Goal: Information Seeking & Learning: Learn about a topic

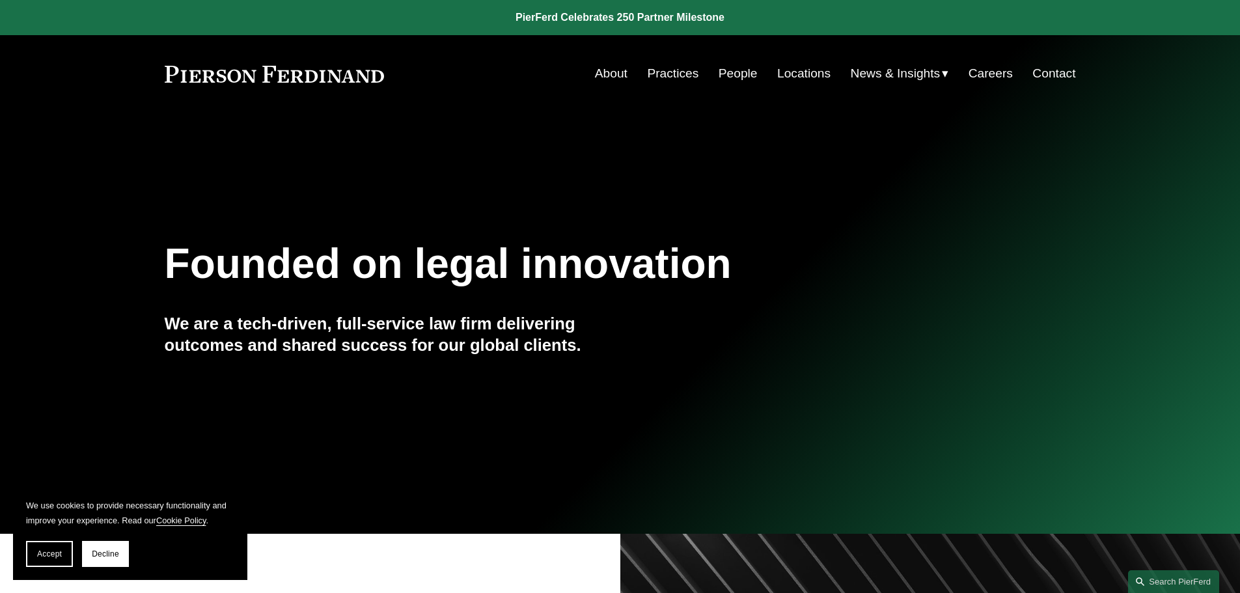
click at [728, 75] on link "People" at bounding box center [737, 73] width 39 height 25
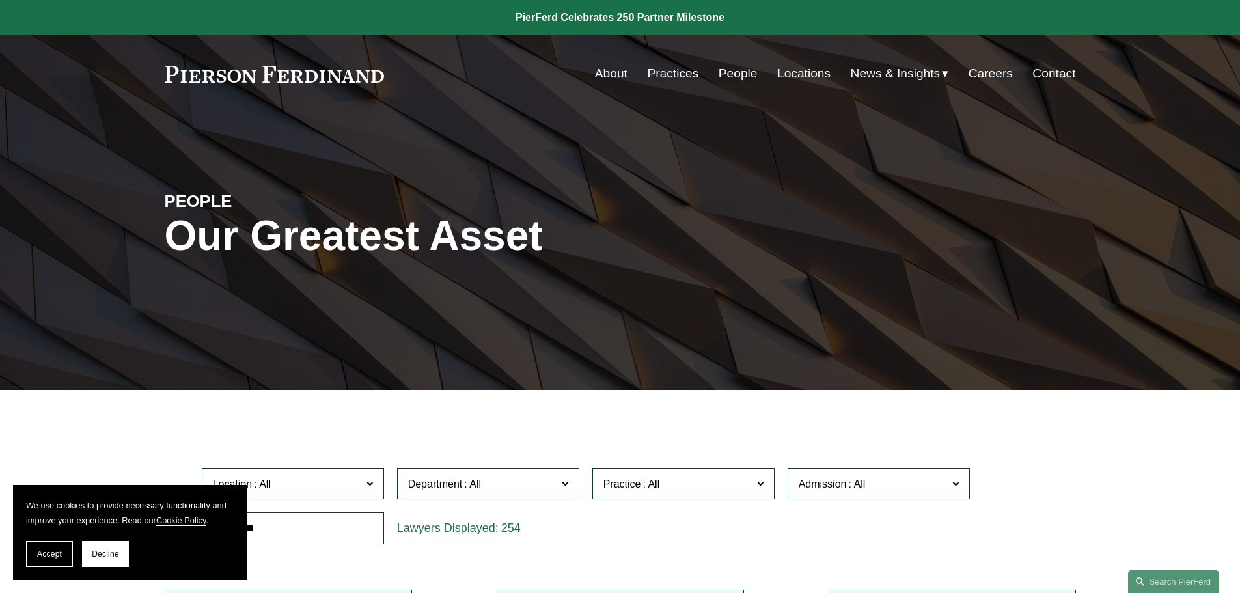
drag, startPoint x: 163, startPoint y: 70, endPoint x: 360, endPoint y: 75, distance: 196.6
click at [360, 75] on div "Skip to Content About Practices People Locations" at bounding box center [620, 73] width 1240 height 77
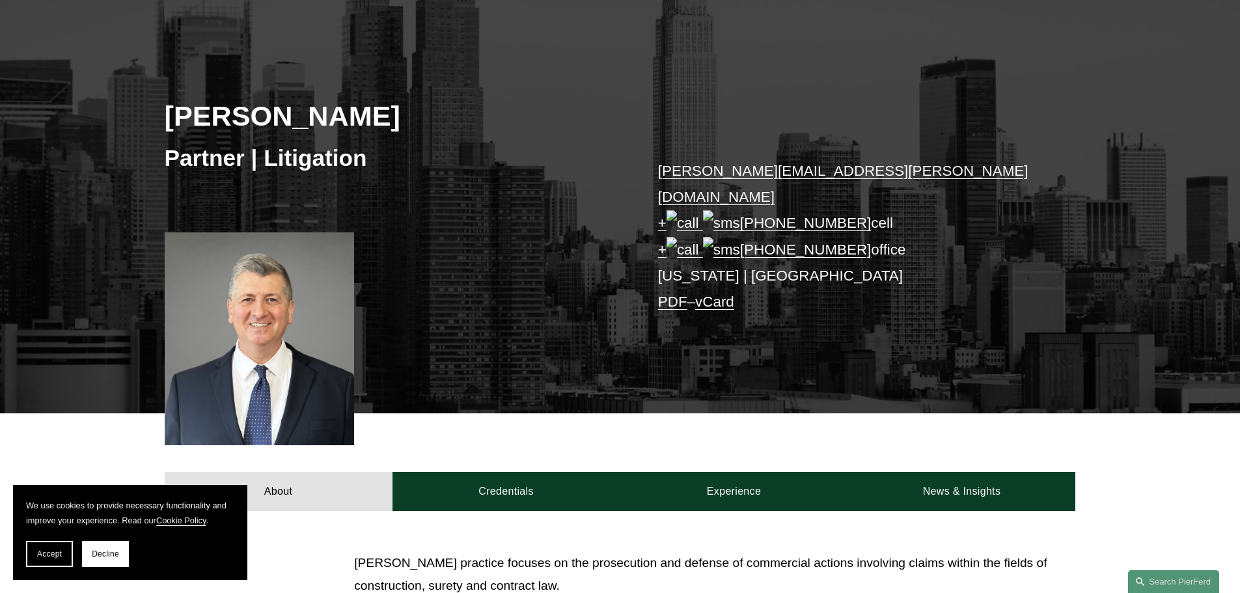
scroll to position [130, 0]
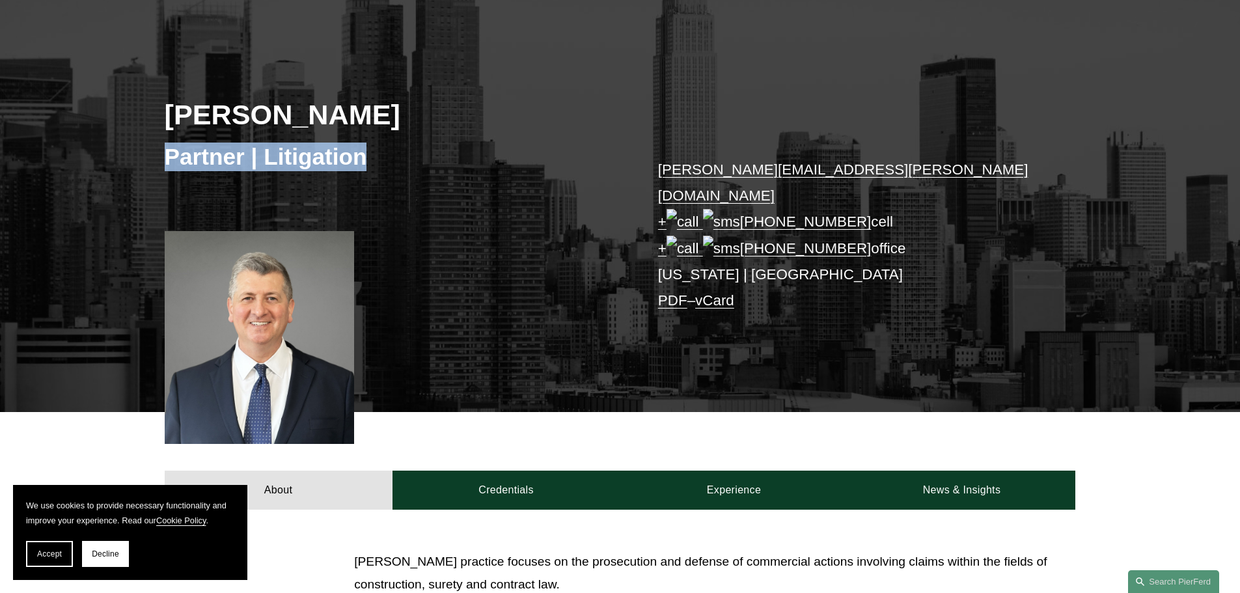
drag, startPoint x: 163, startPoint y: 148, endPoint x: 363, endPoint y: 163, distance: 200.3
click at [363, 163] on div "[PERSON_NAME] Partner | Litigation [PERSON_NAME][EMAIL_ADDRESS][PERSON_NAME][DO…" at bounding box center [620, 216] width 1240 height 392
click at [462, 283] on div "[PERSON_NAME] Partner | Litigation [PERSON_NAME][EMAIL_ADDRESS][PERSON_NAME][DO…" at bounding box center [620, 216] width 1240 height 392
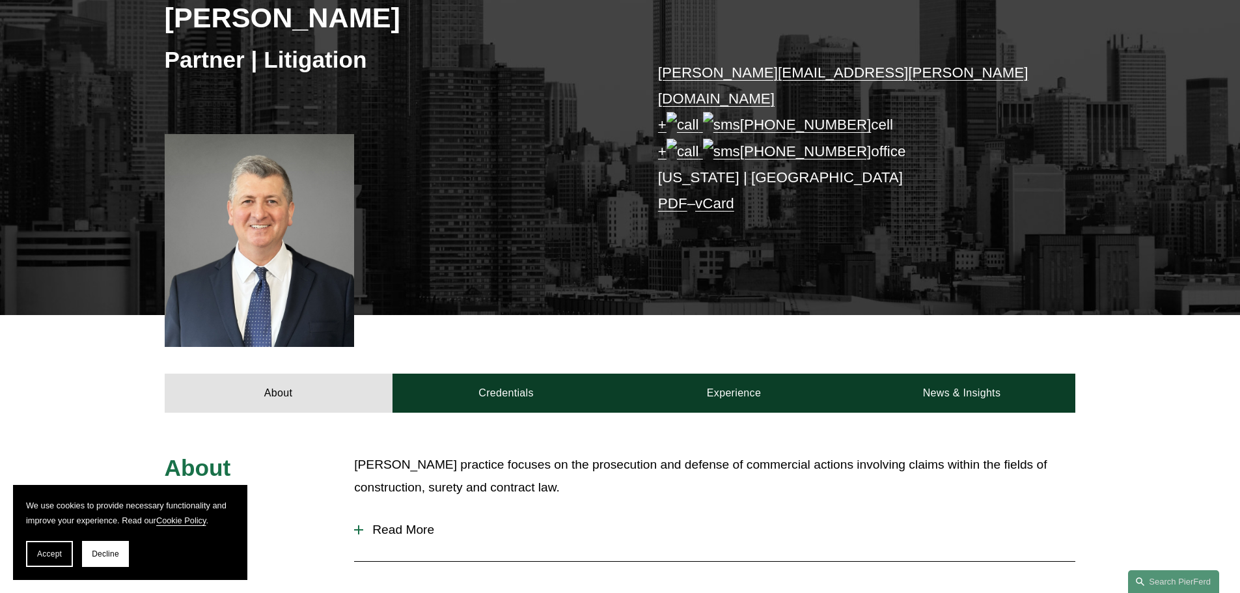
scroll to position [390, 0]
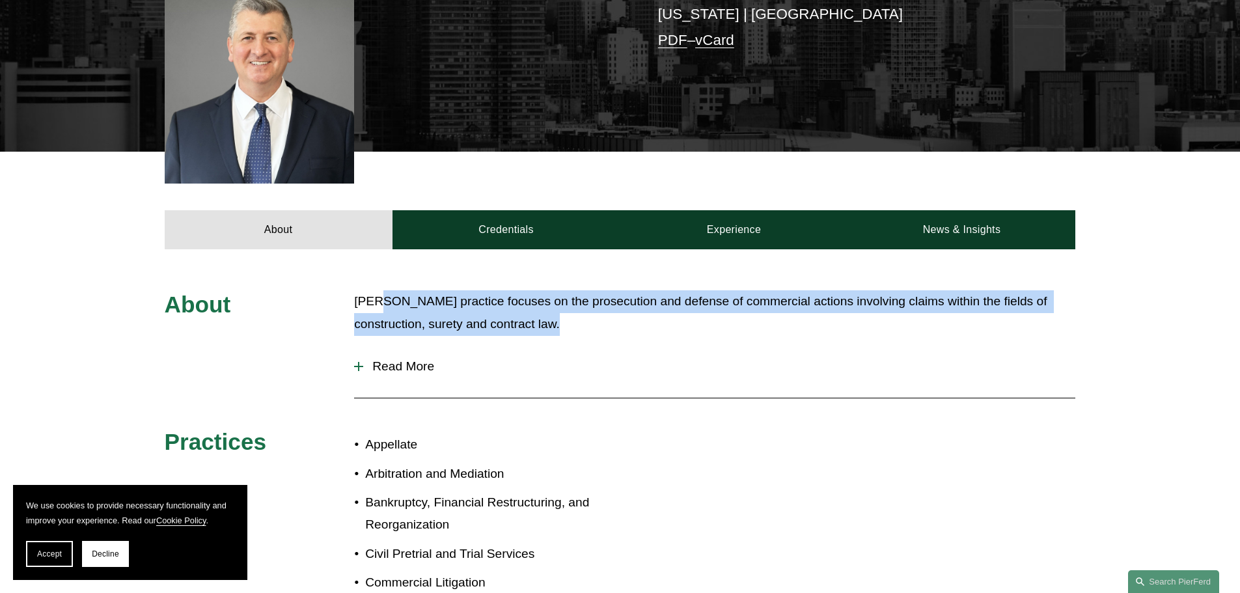
drag, startPoint x: 373, startPoint y: 277, endPoint x: 684, endPoint y: 303, distance: 311.5
click at [684, 303] on p "[PERSON_NAME] practice focuses on the prosecution and defense of commercial act…" at bounding box center [714, 312] width 721 height 45
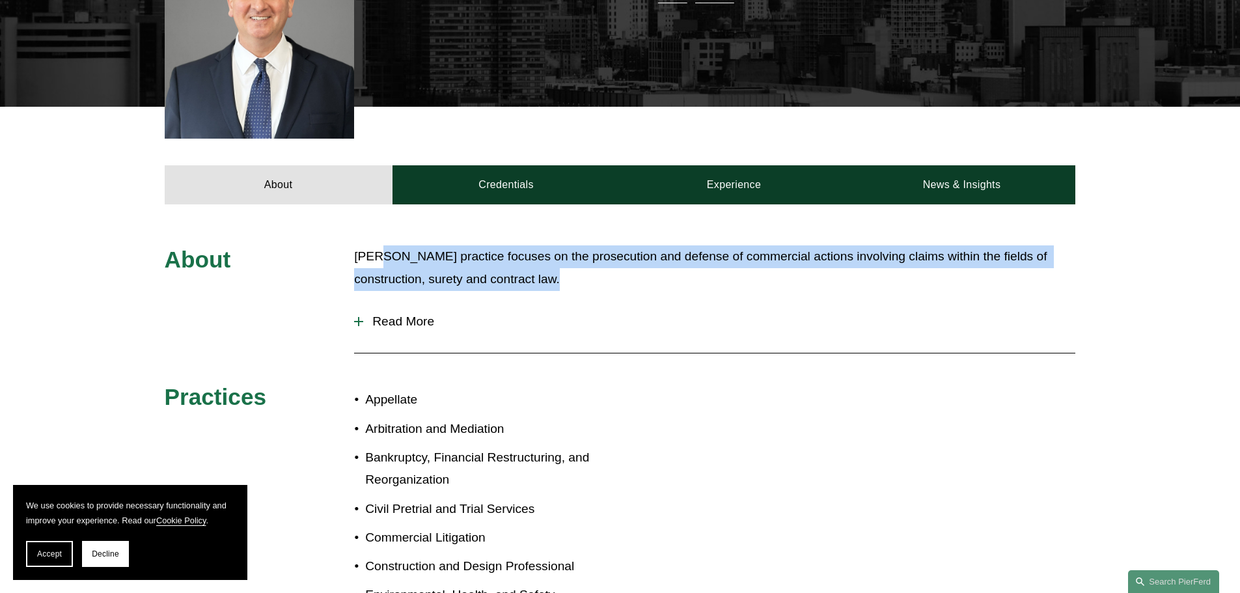
scroll to position [521, 0]
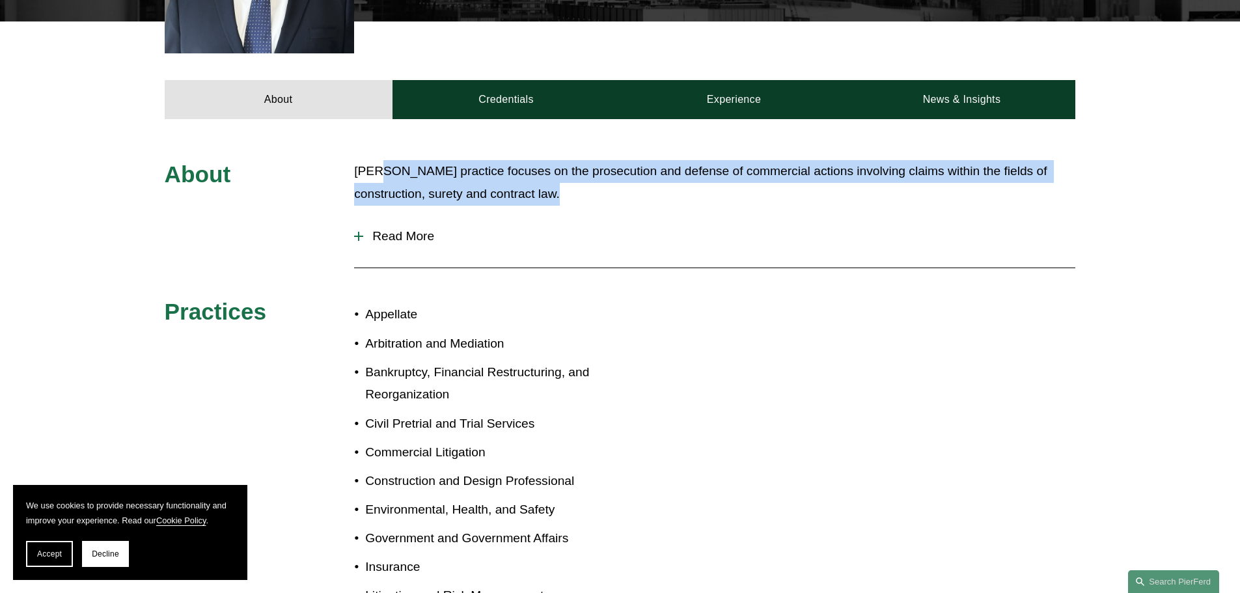
click at [401, 229] on span "Read More" at bounding box center [719, 236] width 712 height 14
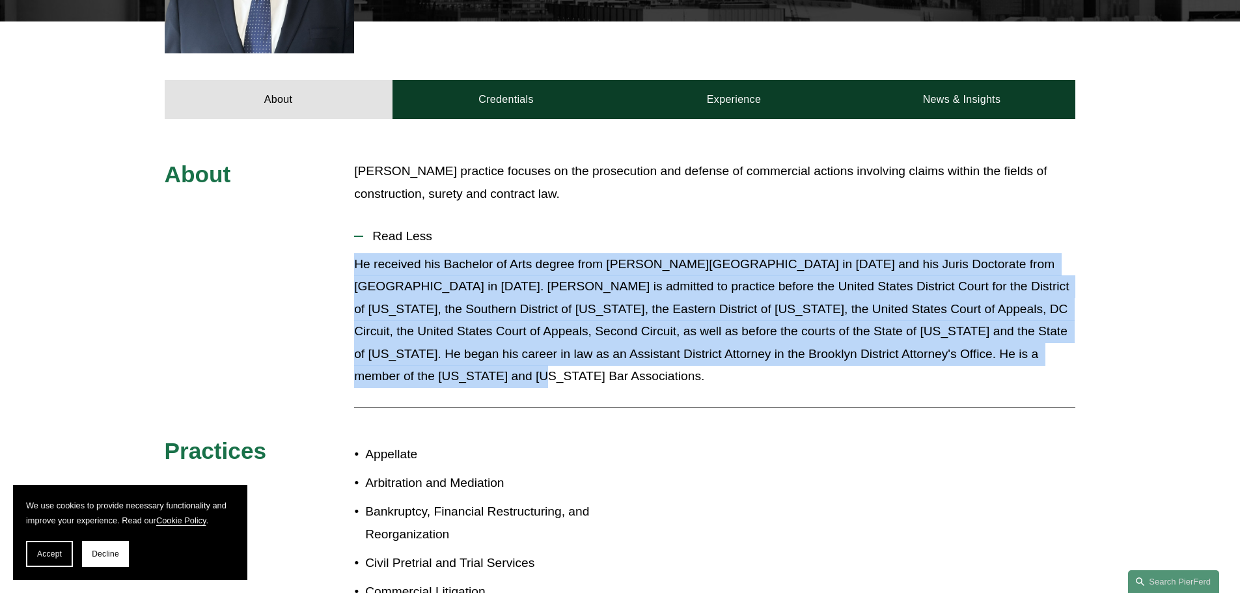
drag, startPoint x: 358, startPoint y: 247, endPoint x: 482, endPoint y: 348, distance: 160.1
click at [482, 348] on p "He received his Bachelor of Arts degree from [PERSON_NAME][GEOGRAPHIC_DATA] in …" at bounding box center [714, 320] width 721 height 135
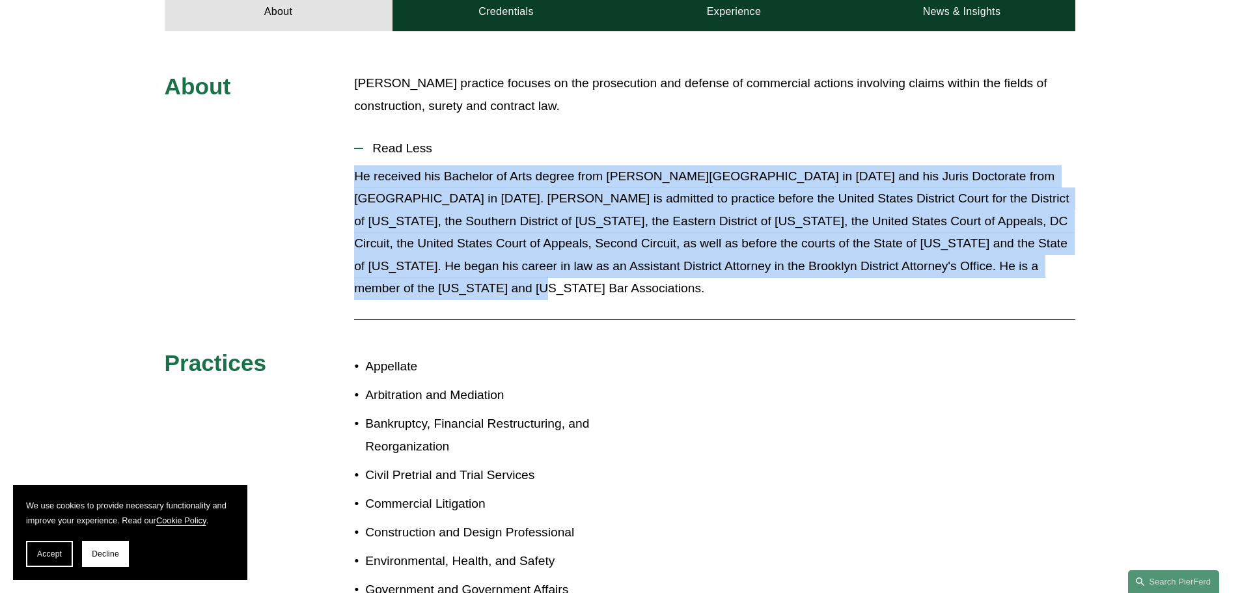
scroll to position [781, 0]
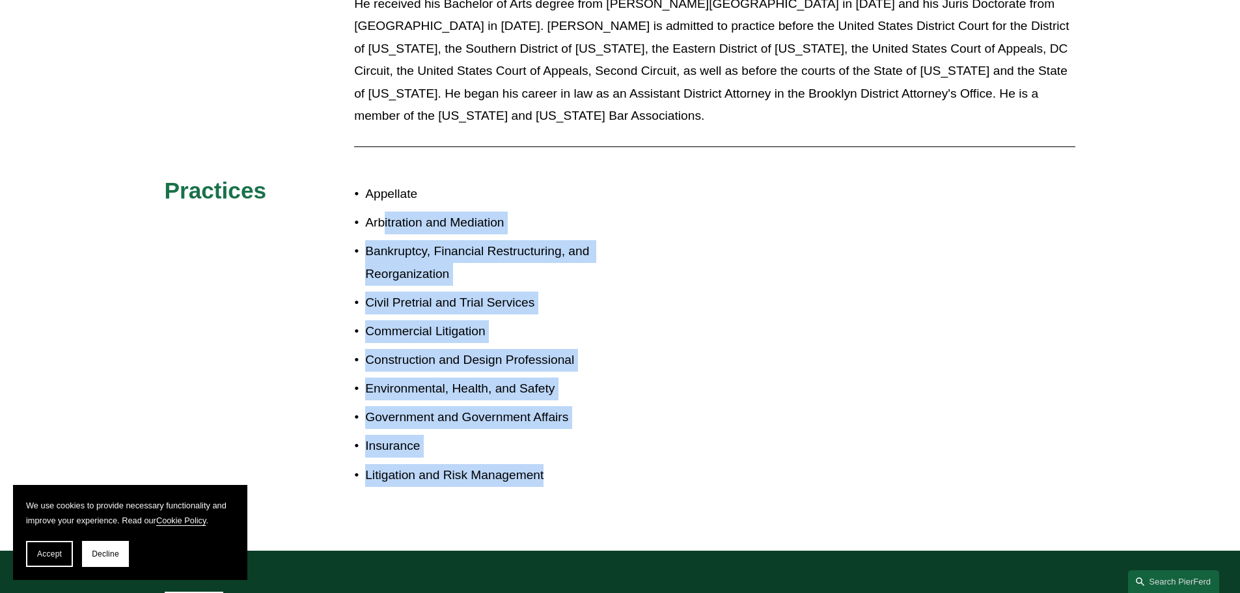
drag, startPoint x: 385, startPoint y: 198, endPoint x: 567, endPoint y: 491, distance: 345.2
click at [567, 491] on div "About [PERSON_NAME] practice focuses on the prosecution and defense of commerci…" at bounding box center [620, 204] width 1240 height 691
click at [570, 488] on div "Appellate Arbitration and Mediation Bankruptcy, Financial Restructuring, and Re…" at bounding box center [486, 342] width 265 height 333
drag, startPoint x: 561, startPoint y: 465, endPoint x: 316, endPoint y: 154, distance: 396.6
click at [316, 154] on div "About [PERSON_NAME] practice focuses on the prosecution and defense of commerci…" at bounding box center [620, 204] width 1240 height 609
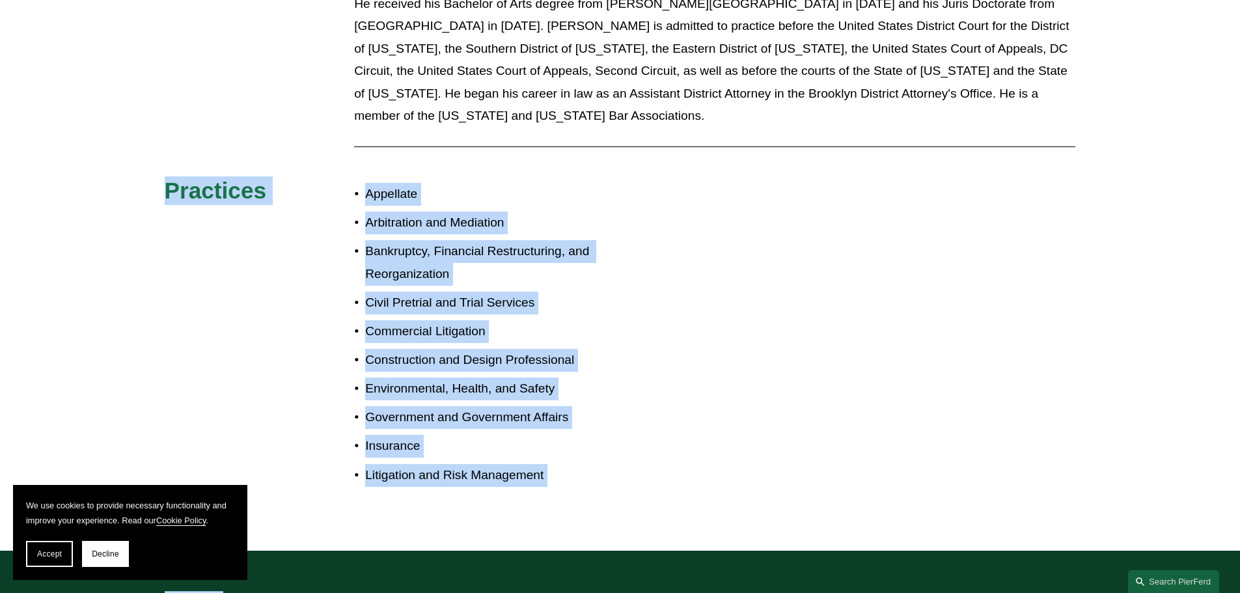
drag, startPoint x: 134, startPoint y: 154, endPoint x: 628, endPoint y: 567, distance: 644.3
click at [627, 567] on div "We use cookies to provide necessary functionality and improve your experience. …" at bounding box center [620, 33] width 1240 height 1628
click at [593, 472] on div "Appellate Arbitration and Mediation Bankruptcy, Financial Restructuring, and Re…" at bounding box center [486, 334] width 265 height 316
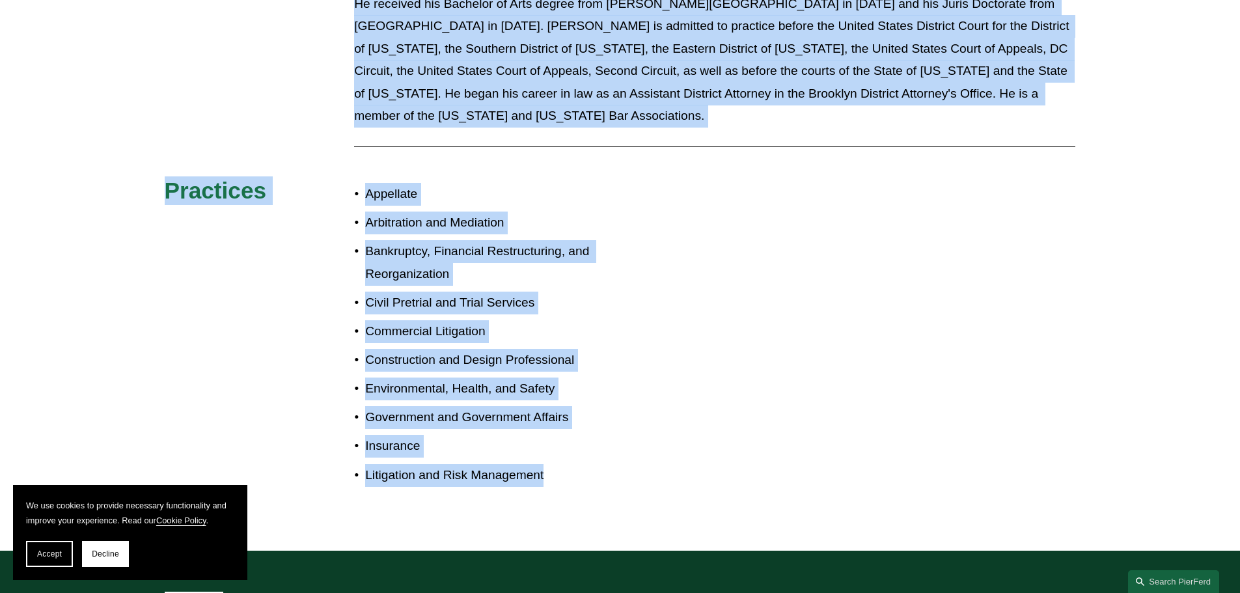
drag, startPoint x: 582, startPoint y: 469, endPoint x: 185, endPoint y: 41, distance: 583.8
click at [81, 0] on html "We use cookies to provide necessary functionality and improve your experience. …" at bounding box center [620, 33] width 1240 height 1628
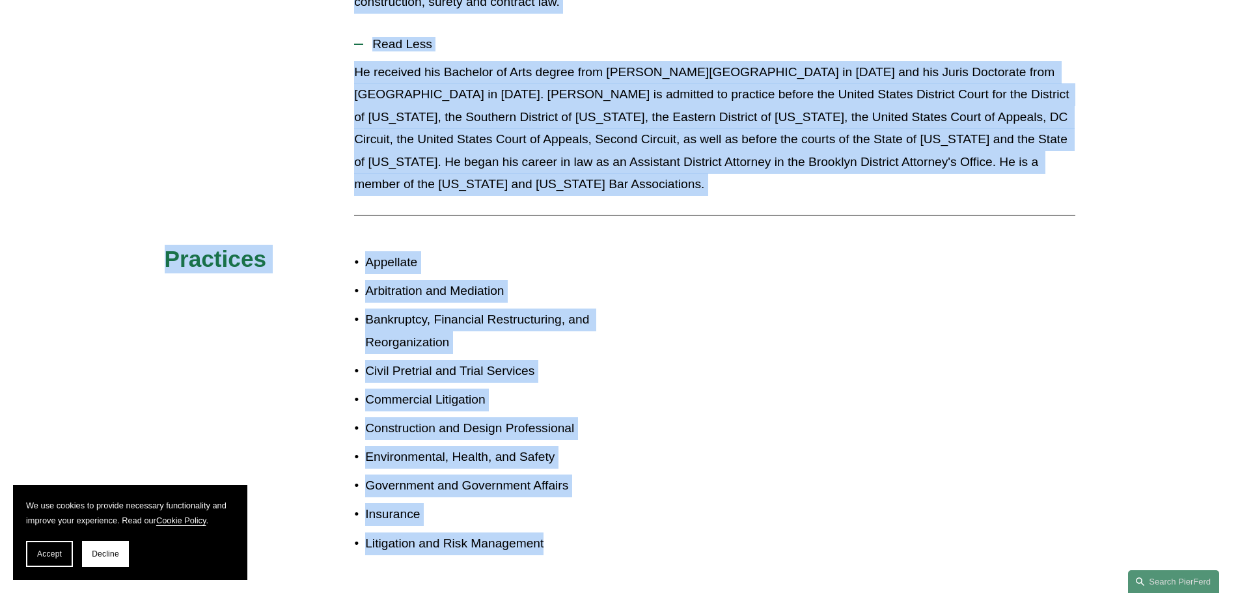
click at [493, 182] on div "He received his Bachelor of Arts degree from [PERSON_NAME][GEOGRAPHIC_DATA] in …" at bounding box center [714, 133] width 721 height 144
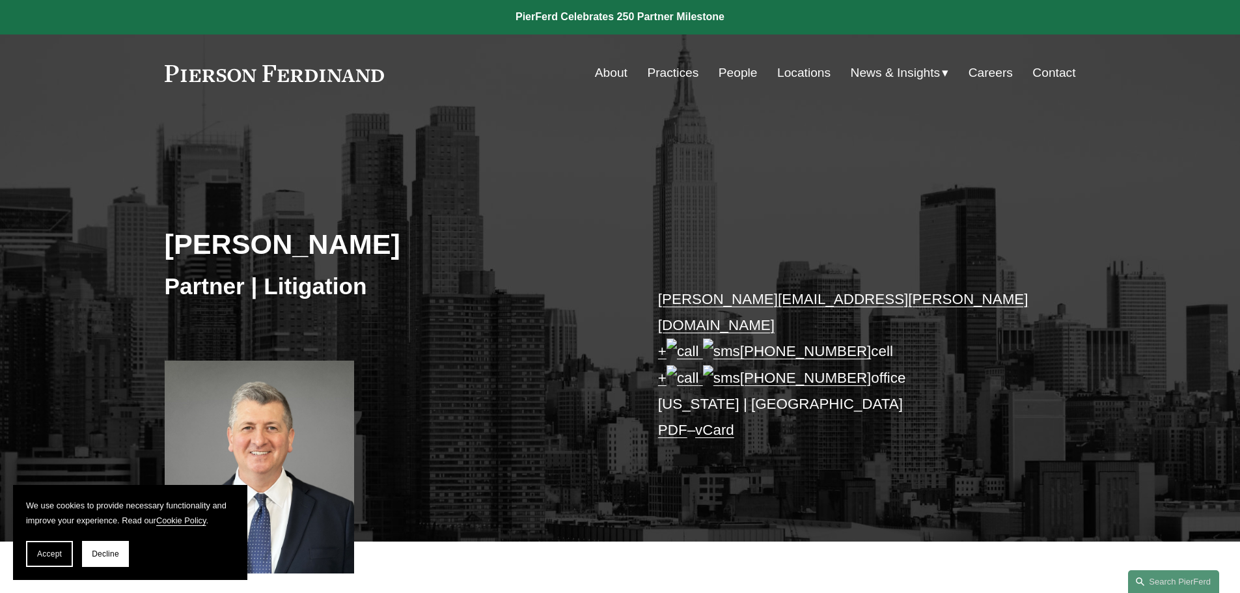
scroll to position [0, 0]
